Goal: Information Seeking & Learning: Understand process/instructions

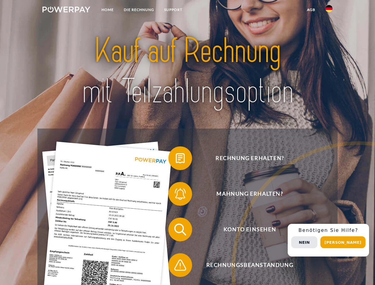
click at [66, 10] on img at bounding box center [66, 10] width 48 height 6
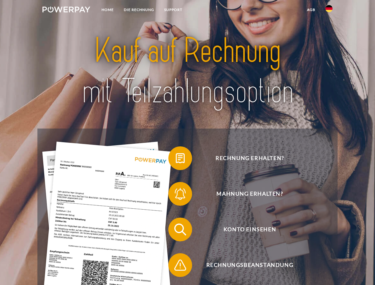
click at [329, 10] on img at bounding box center [328, 8] width 7 height 7
click at [311, 10] on link "agb" at bounding box center [311, 9] width 18 height 11
click at [176, 159] on span at bounding box center [171, 158] width 30 height 30
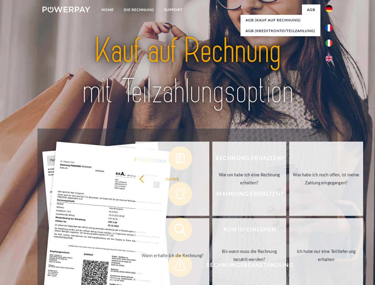
click at [176, 195] on div "Rechnung erhalten? Mahnung erhalten? Konto einsehen" at bounding box center [187, 246] width 300 height 237
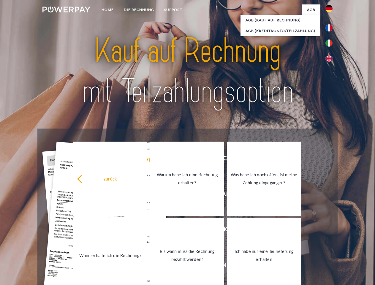
click at [176, 230] on link "Bis wann muss die Rechnung bezahlt werden?" at bounding box center [187, 255] width 74 height 74
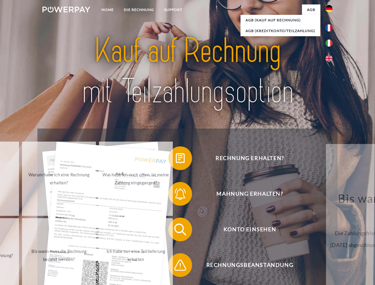
click at [176, 266] on div "Rechnung erhalten? Mahnung erhalten? Konto einsehen" at bounding box center [187, 246] width 300 height 237
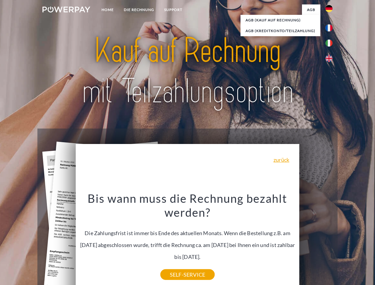
click at [330, 240] on div "Rechnung erhalten? Mahnung erhalten? Konto einsehen" at bounding box center [187, 246] width 300 height 237
click at [316, 241] on span "Konto einsehen" at bounding box center [249, 229] width 145 height 24
click at [345, 242] on header "Home DIE RECHNUNG SUPPORT" at bounding box center [187, 205] width 375 height 410
